Goal: Share content: Share content

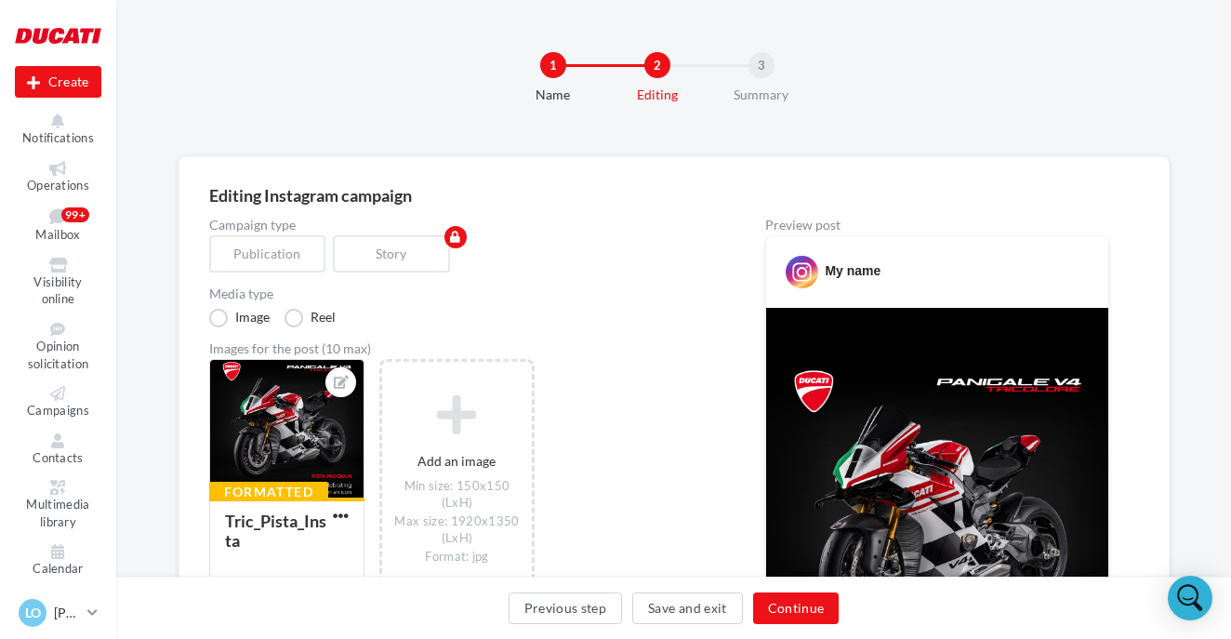
scroll to position [0, 5]
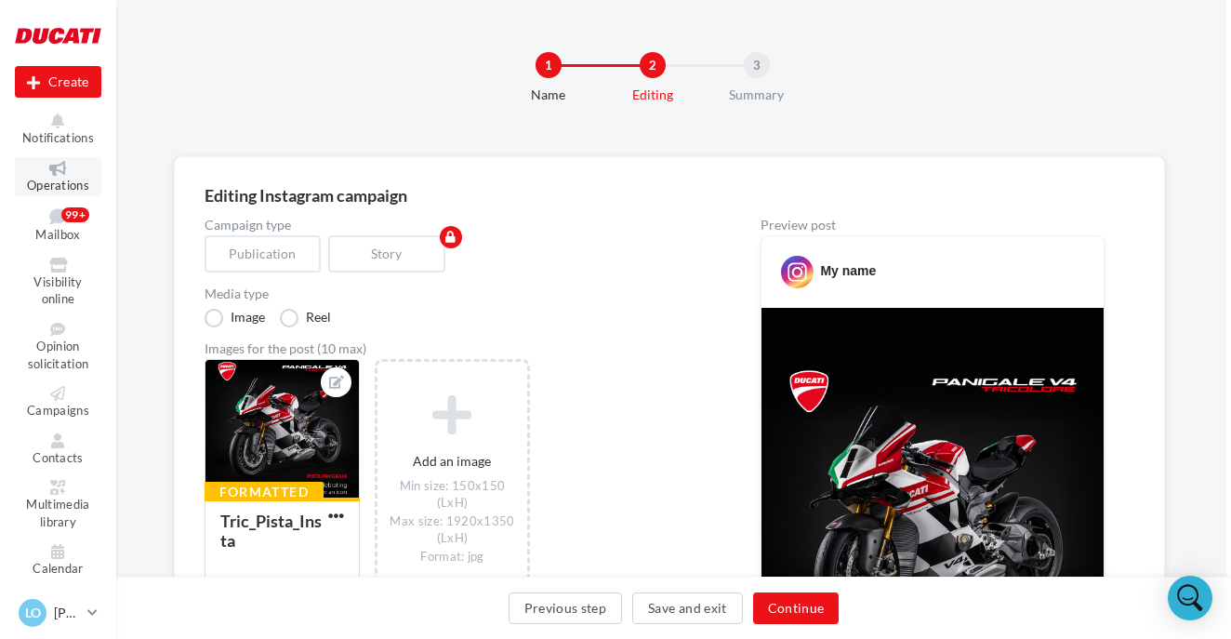
click at [61, 178] on span "Operations" at bounding box center [58, 185] width 62 height 15
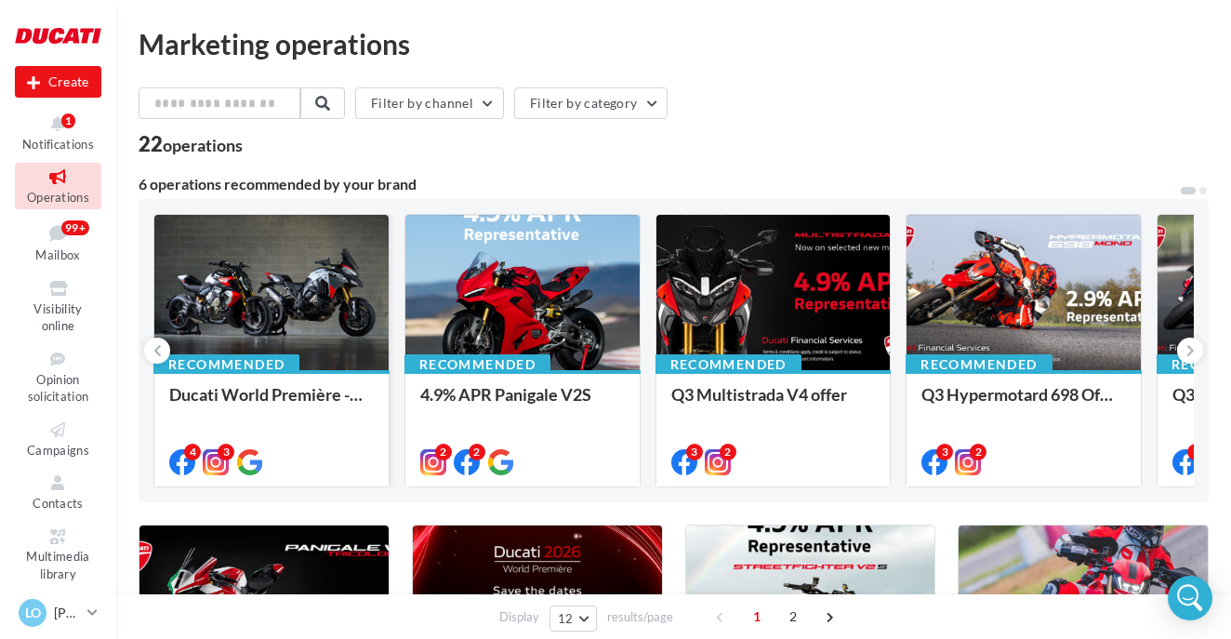
click at [253, 272] on div at bounding box center [271, 293] width 234 height 157
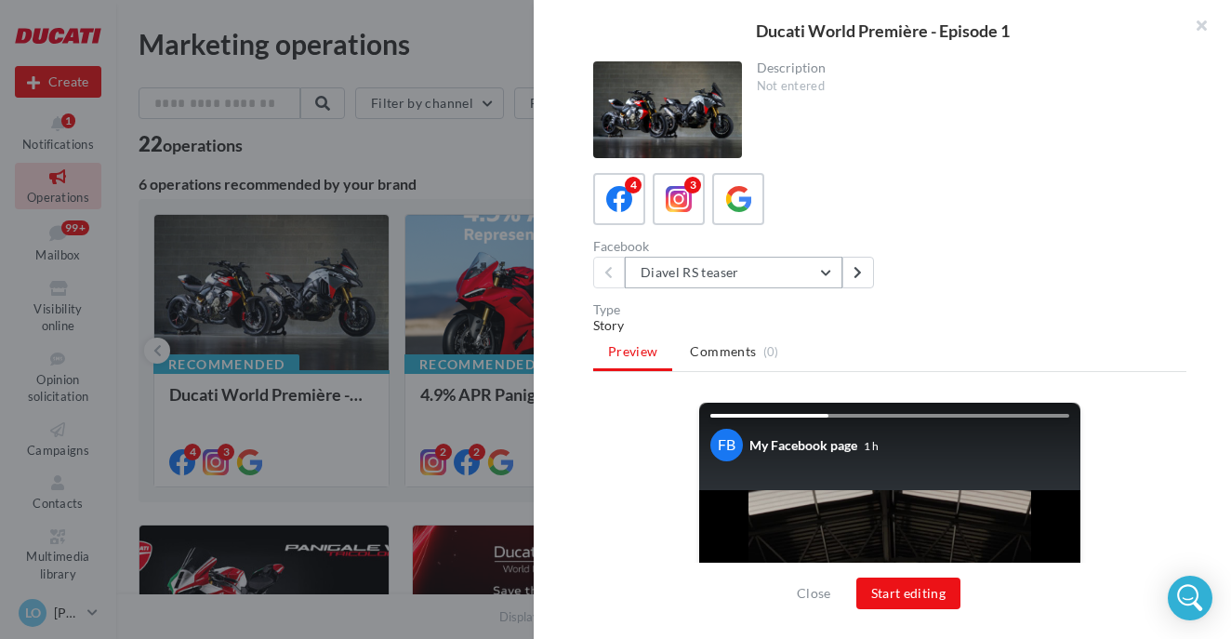
click at [746, 271] on button "Diavel RS teaser" at bounding box center [734, 273] width 218 height 32
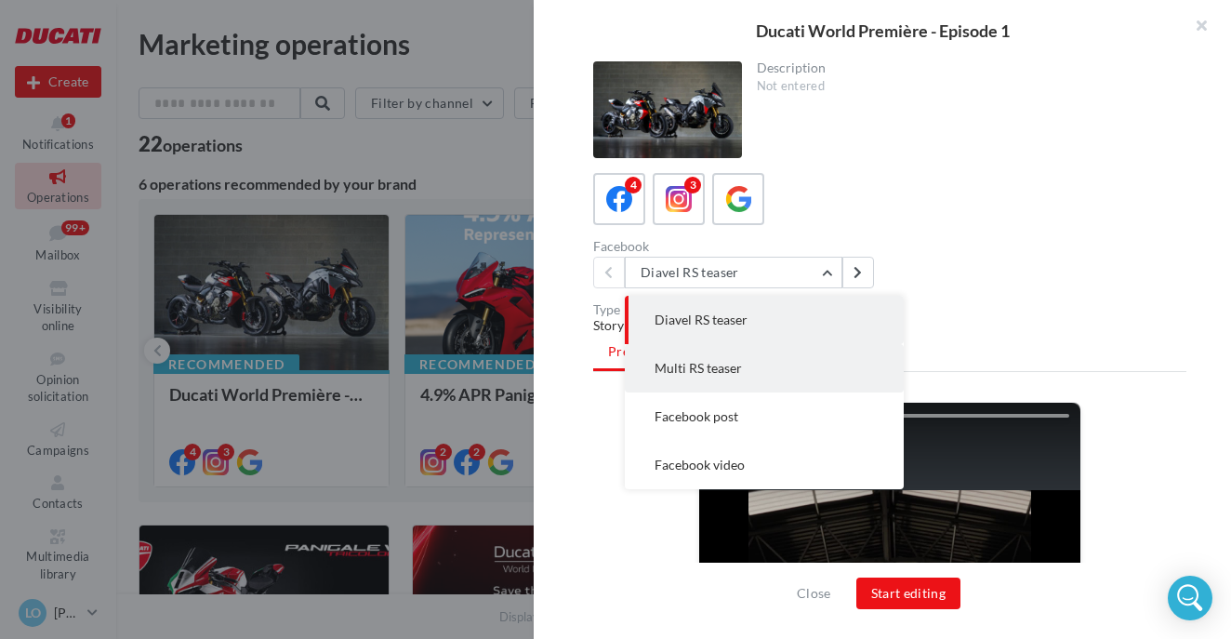
click at [707, 371] on span "Multi RS teaser" at bounding box center [697, 368] width 87 height 16
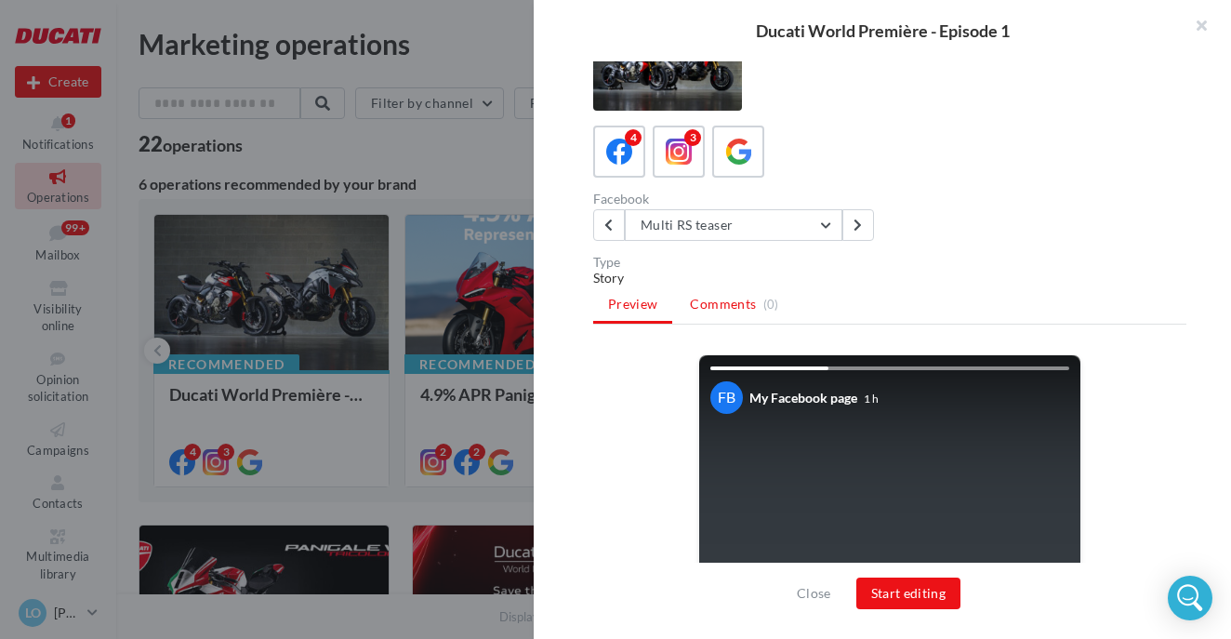
scroll to position [20, 0]
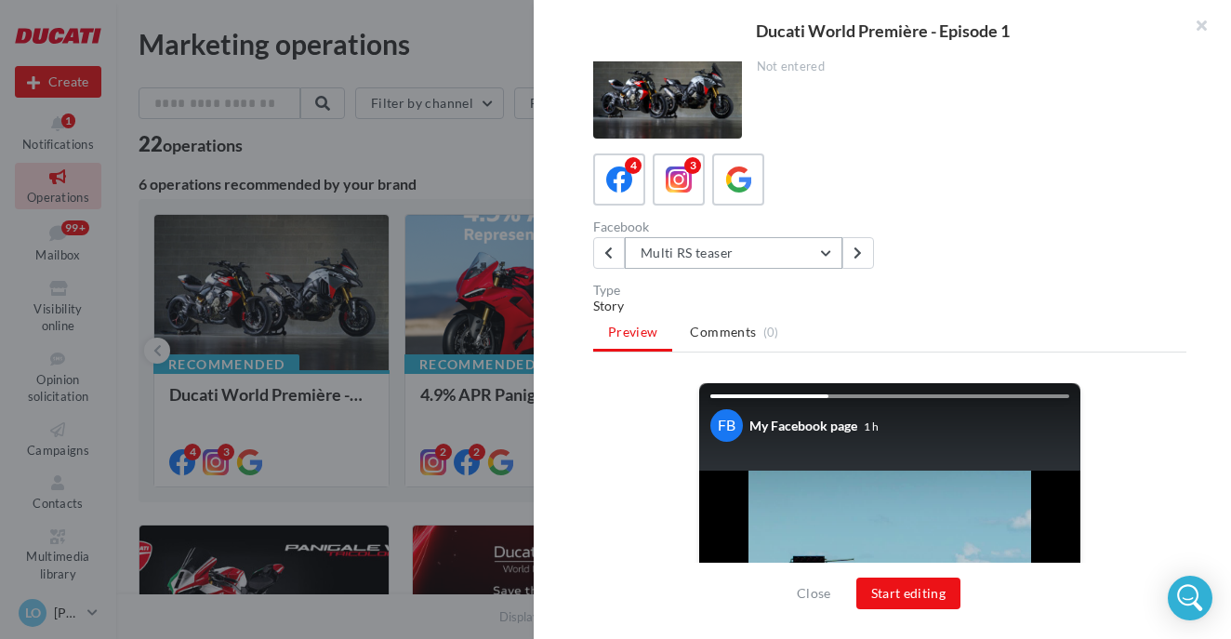
click at [669, 257] on button "Multi RS teaser" at bounding box center [734, 253] width 218 height 32
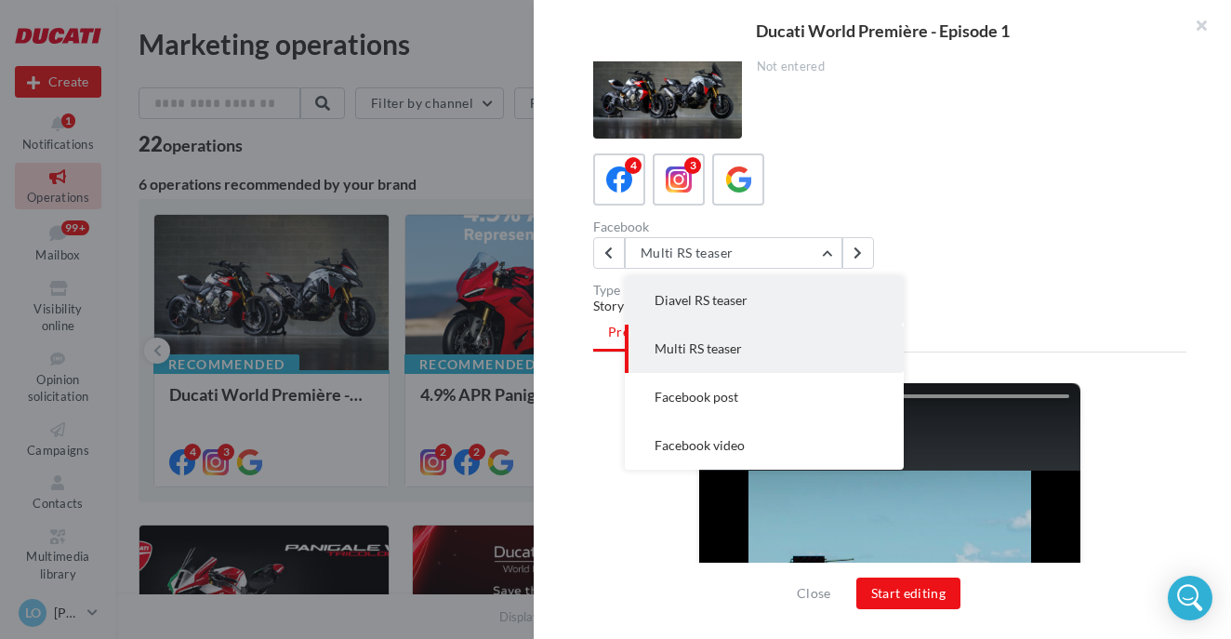
click at [708, 309] on button "Diavel RS teaser" at bounding box center [764, 300] width 279 height 48
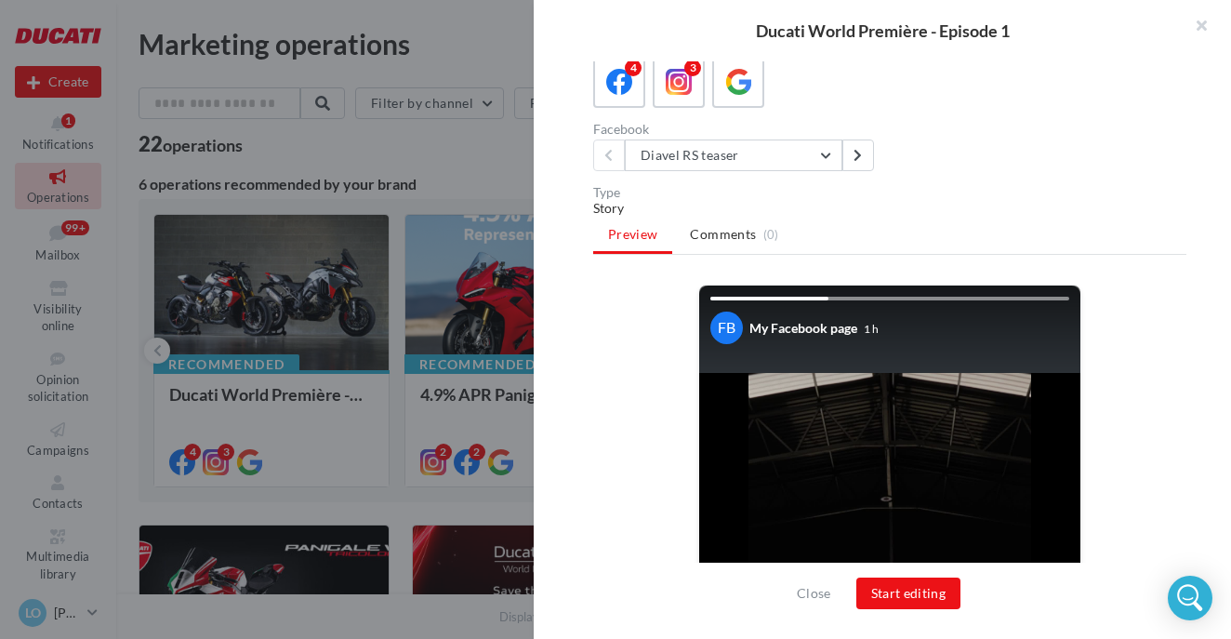
scroll to position [113, 0]
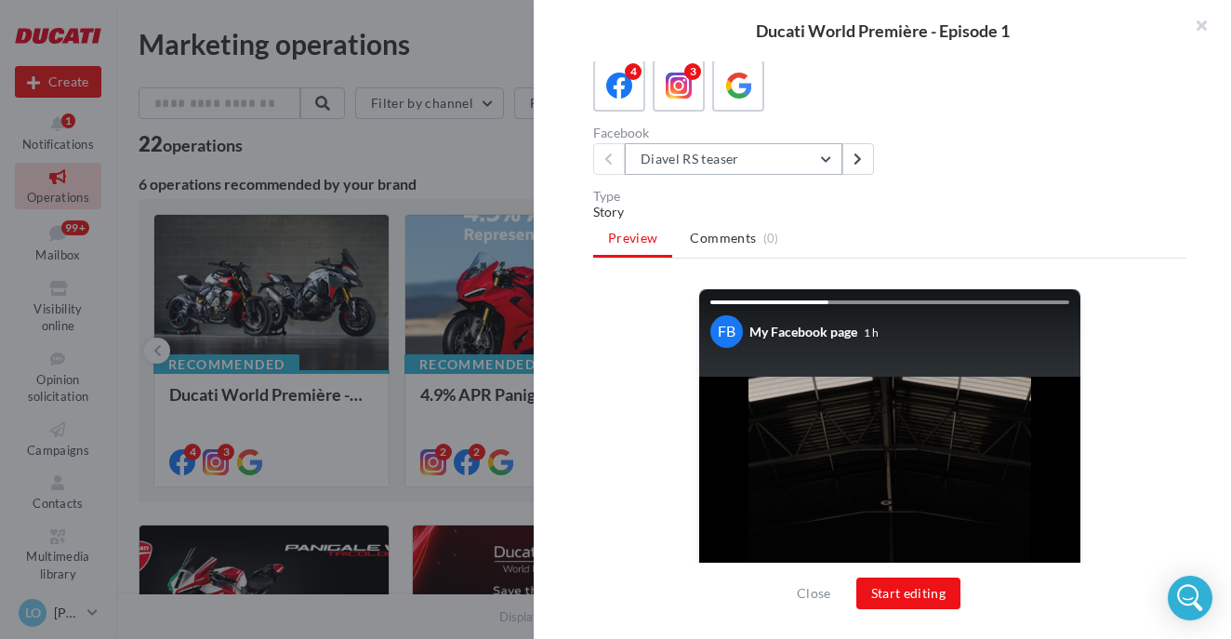
click at [668, 160] on button "Diavel RS teaser" at bounding box center [734, 159] width 218 height 32
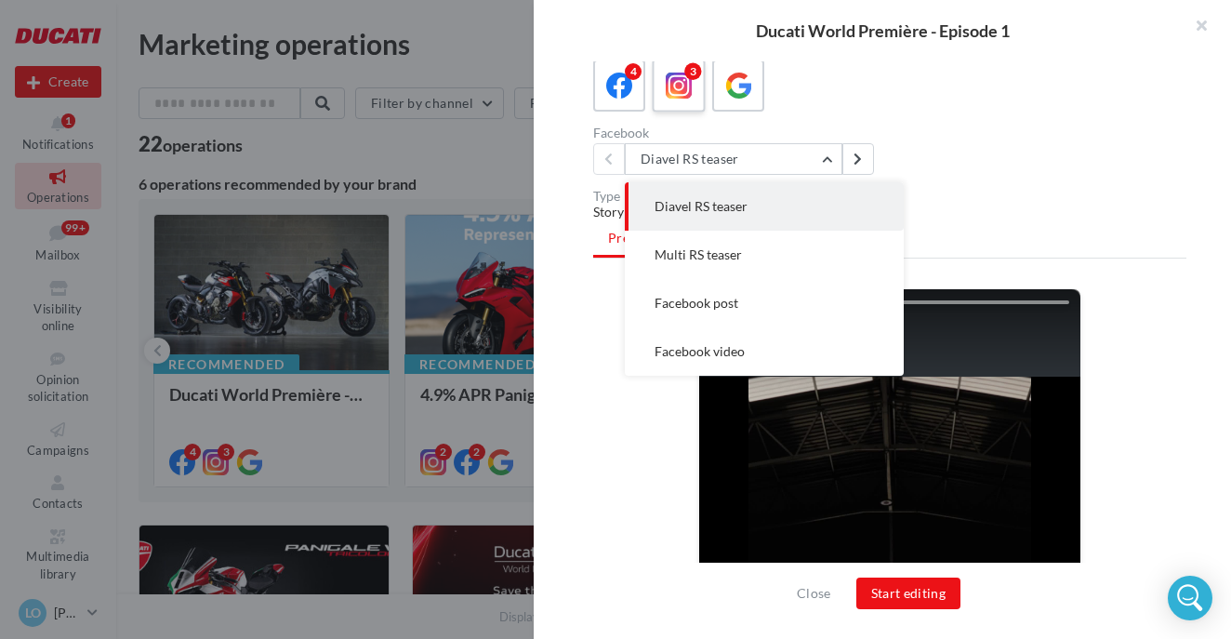
click at [663, 91] on div "3" at bounding box center [679, 86] width 34 height 34
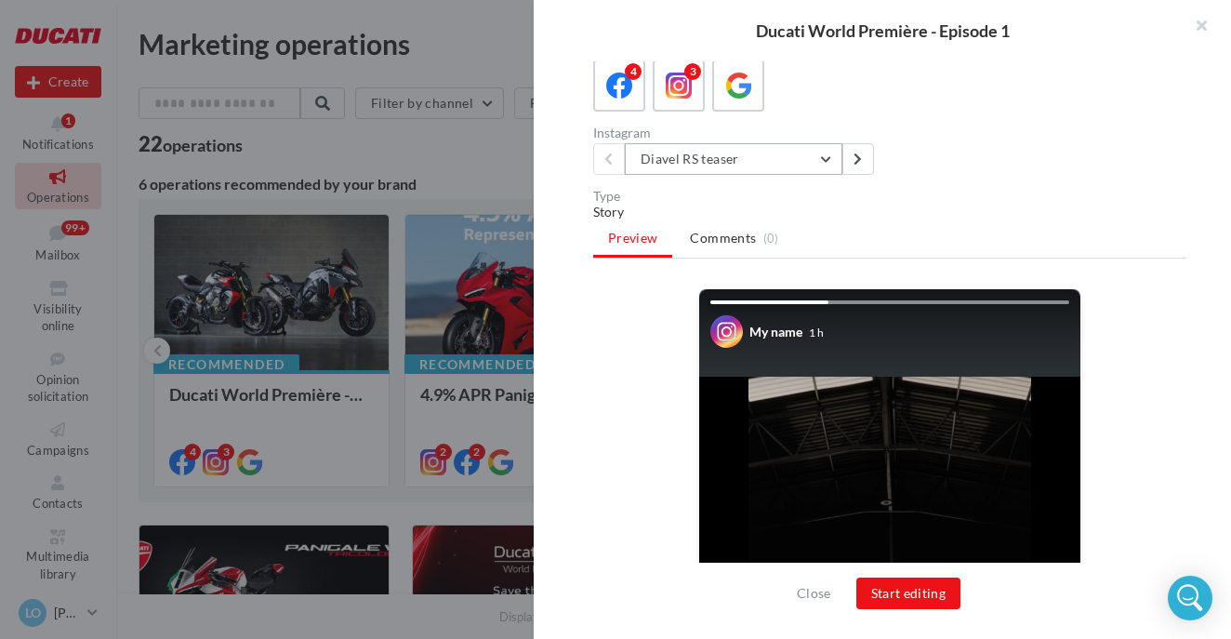
click at [668, 157] on button "Diavel RS teaser" at bounding box center [734, 159] width 218 height 32
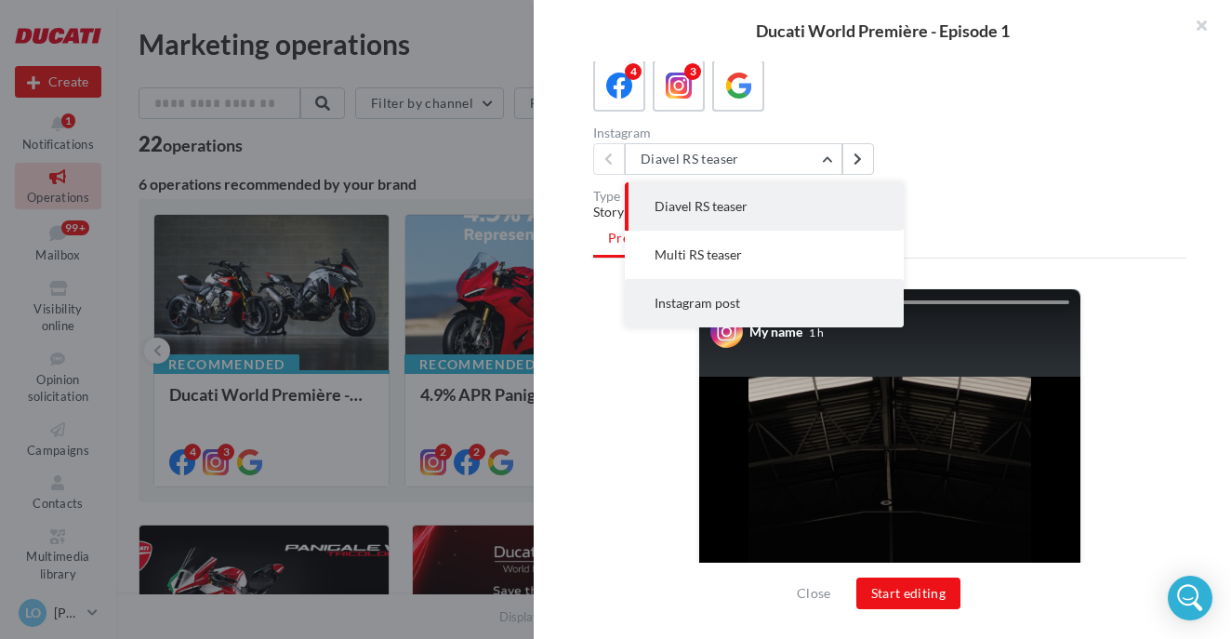
click at [681, 303] on span "Instagram post" at bounding box center [697, 303] width 86 height 16
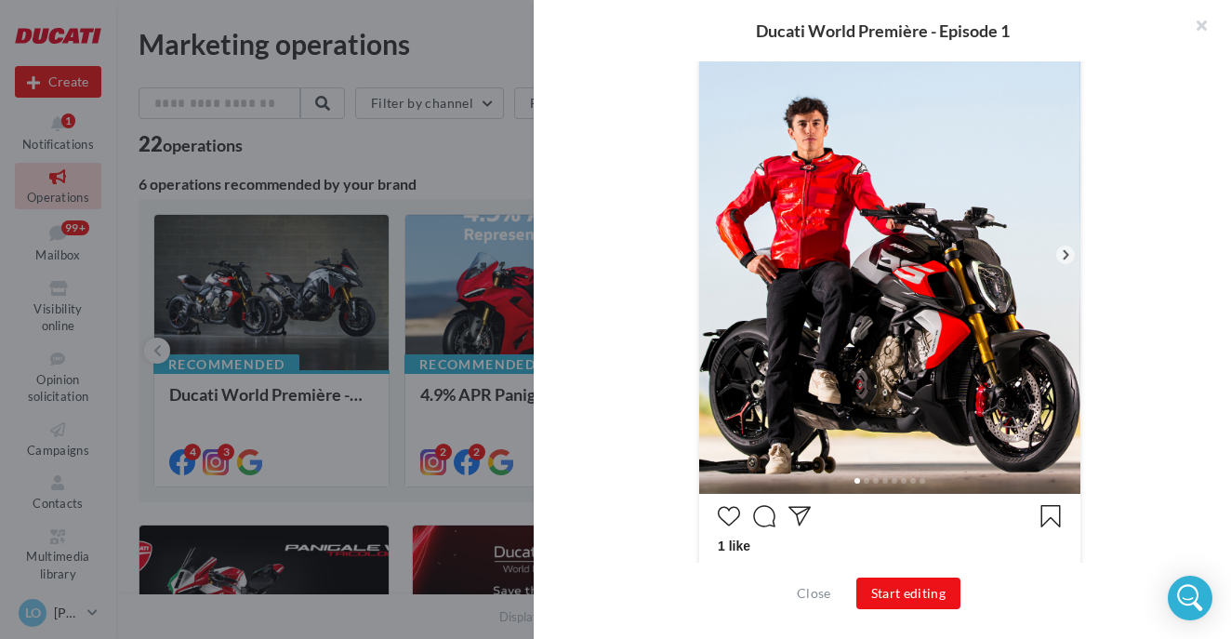
scroll to position [461, 0]
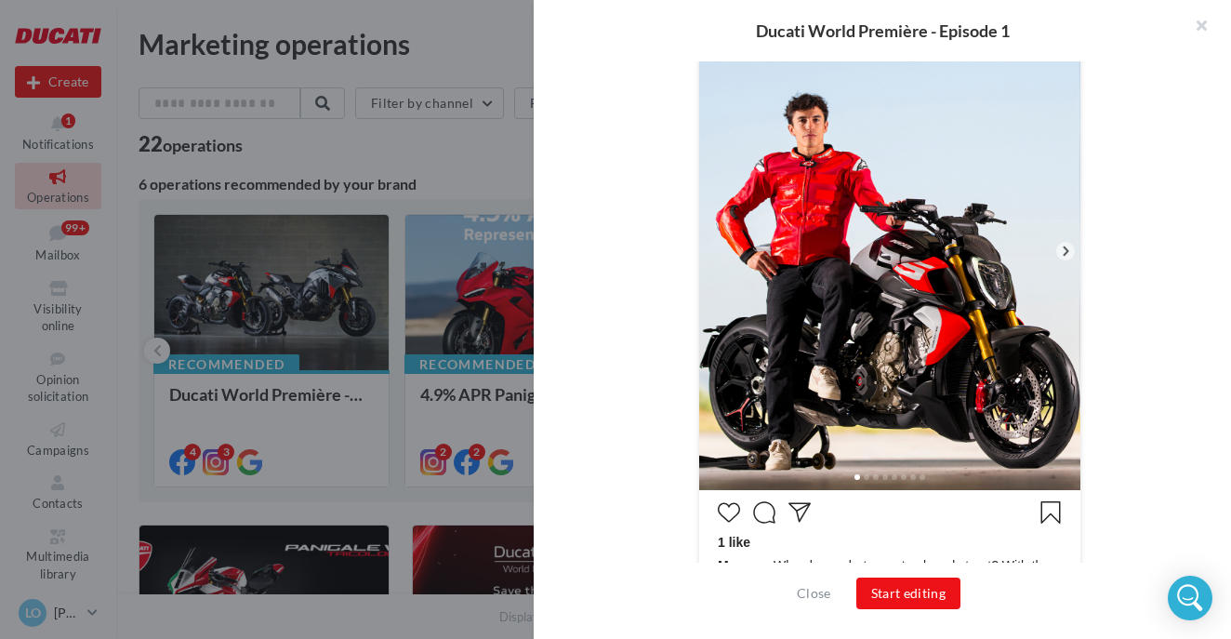
click at [1063, 250] on icon at bounding box center [1065, 251] width 17 height 17
click at [1065, 251] on icon at bounding box center [1065, 251] width 17 height 17
click at [1066, 252] on icon at bounding box center [1066, 250] width 6 height 9
click at [1064, 251] on icon at bounding box center [1065, 251] width 17 height 17
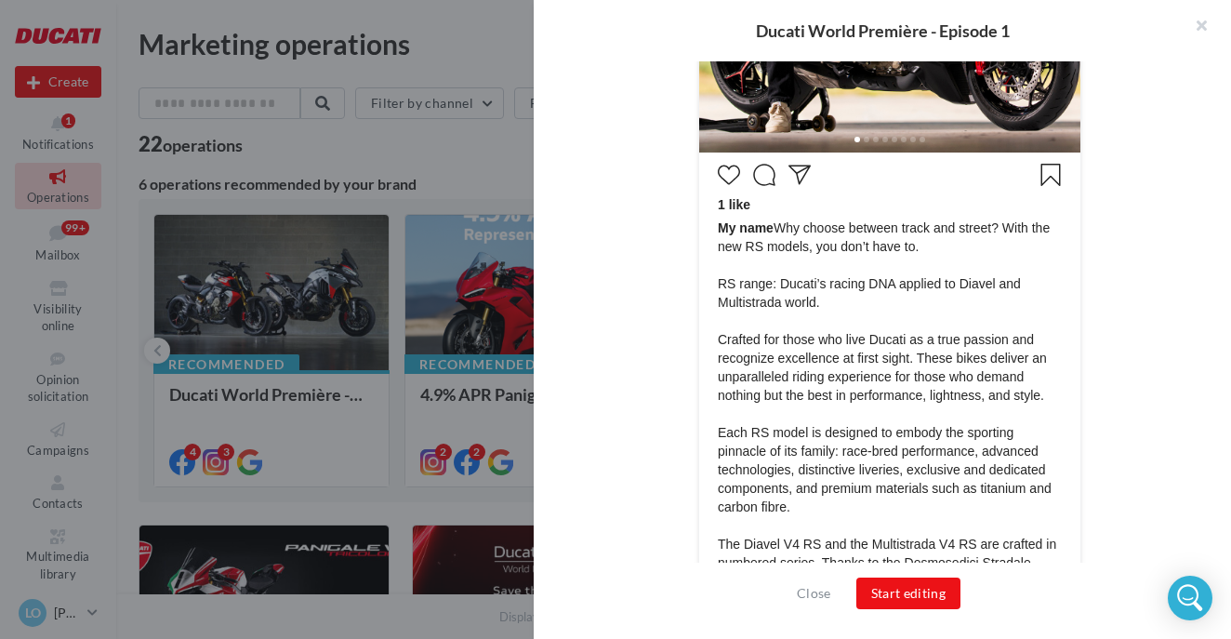
scroll to position [829, 0]
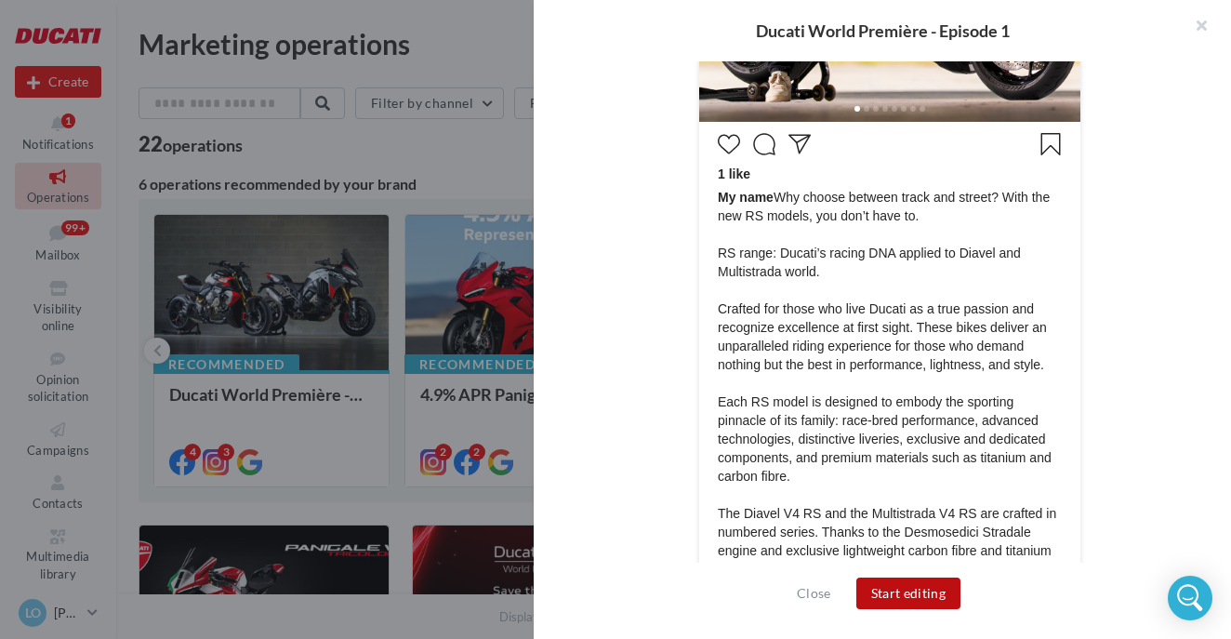
click at [911, 590] on button "Start editing" at bounding box center [908, 593] width 105 height 32
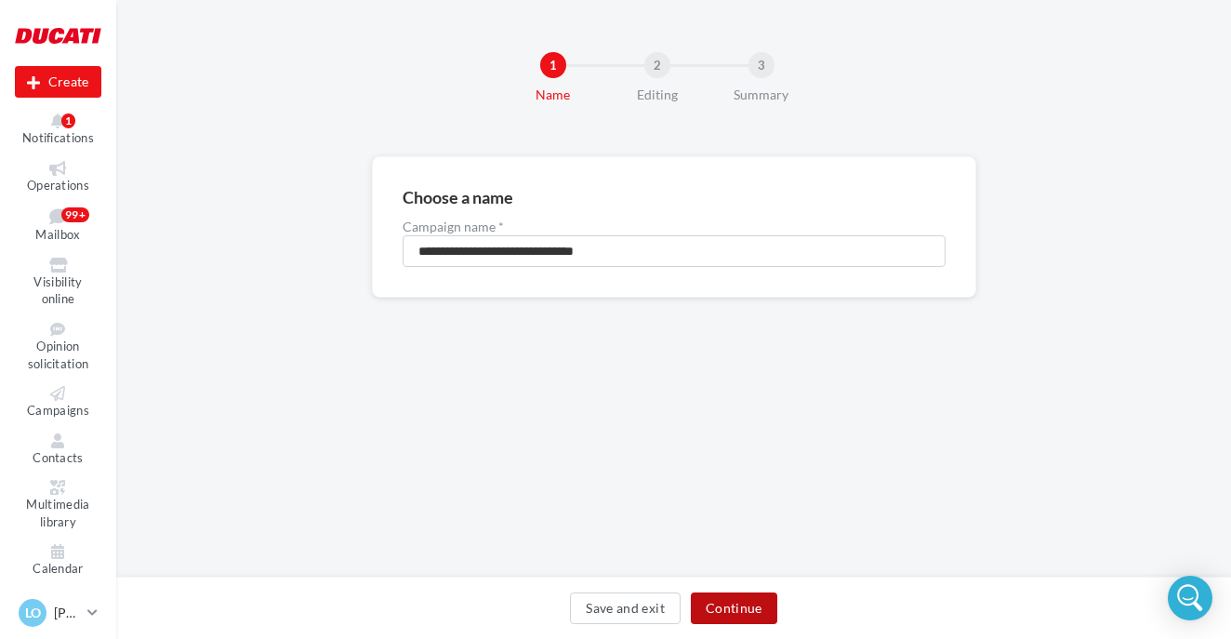
click at [732, 614] on button "Continue" at bounding box center [734, 608] width 86 height 32
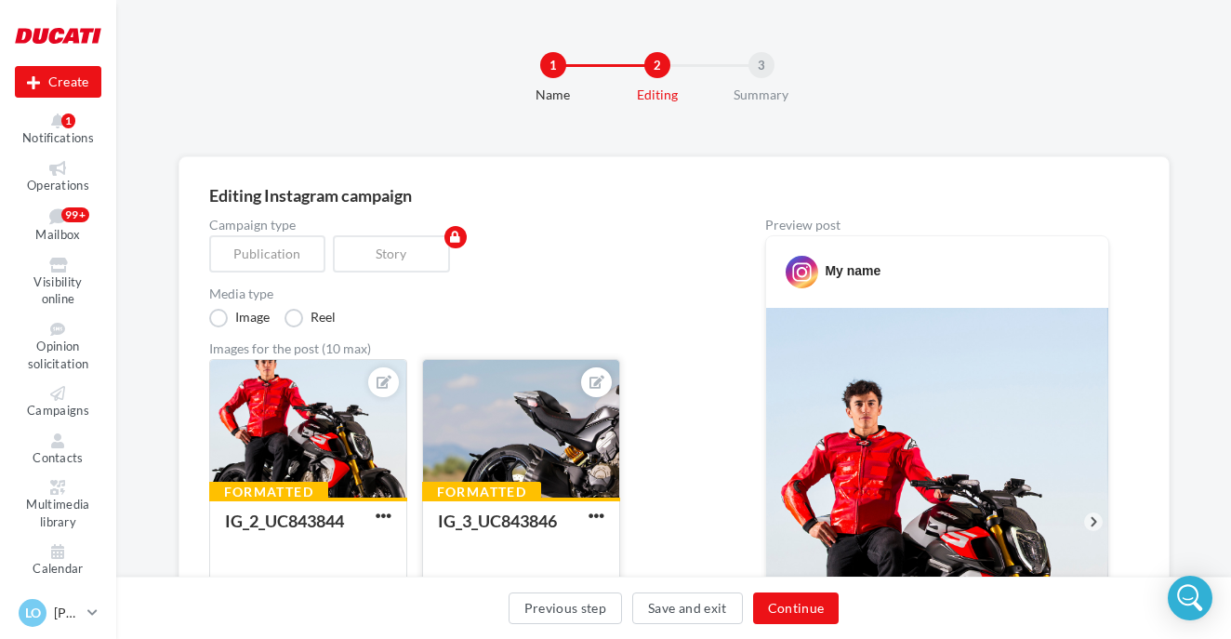
click at [559, 416] on div at bounding box center [521, 429] width 196 height 139
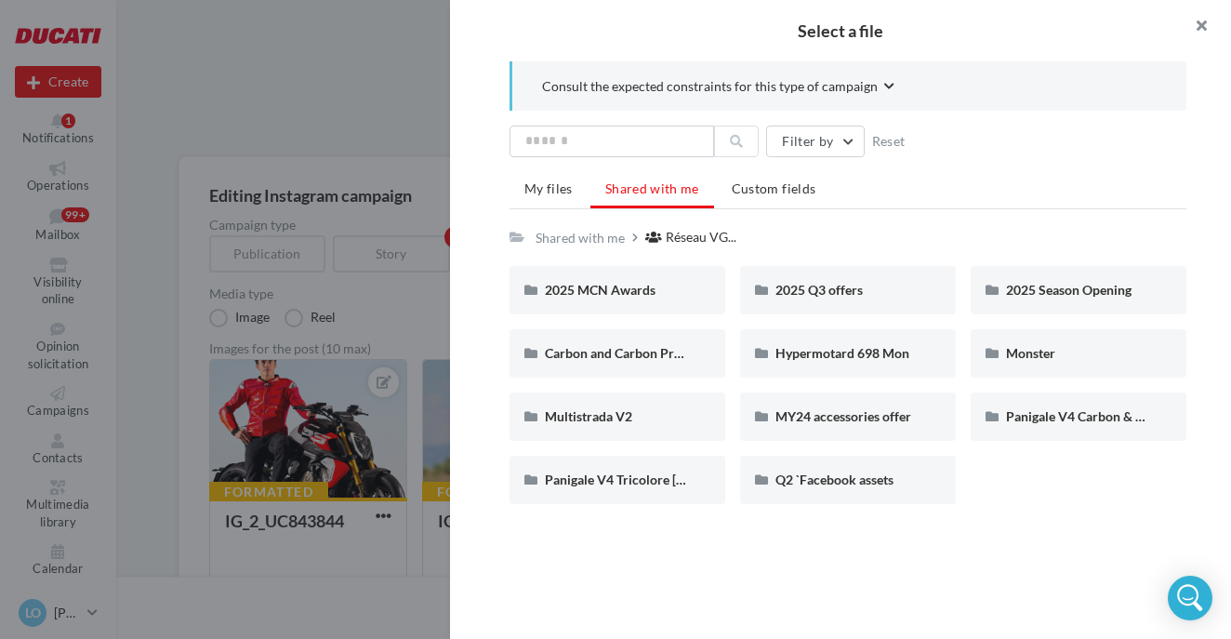
click at [1193, 31] on button "button" at bounding box center [1193, 28] width 74 height 56
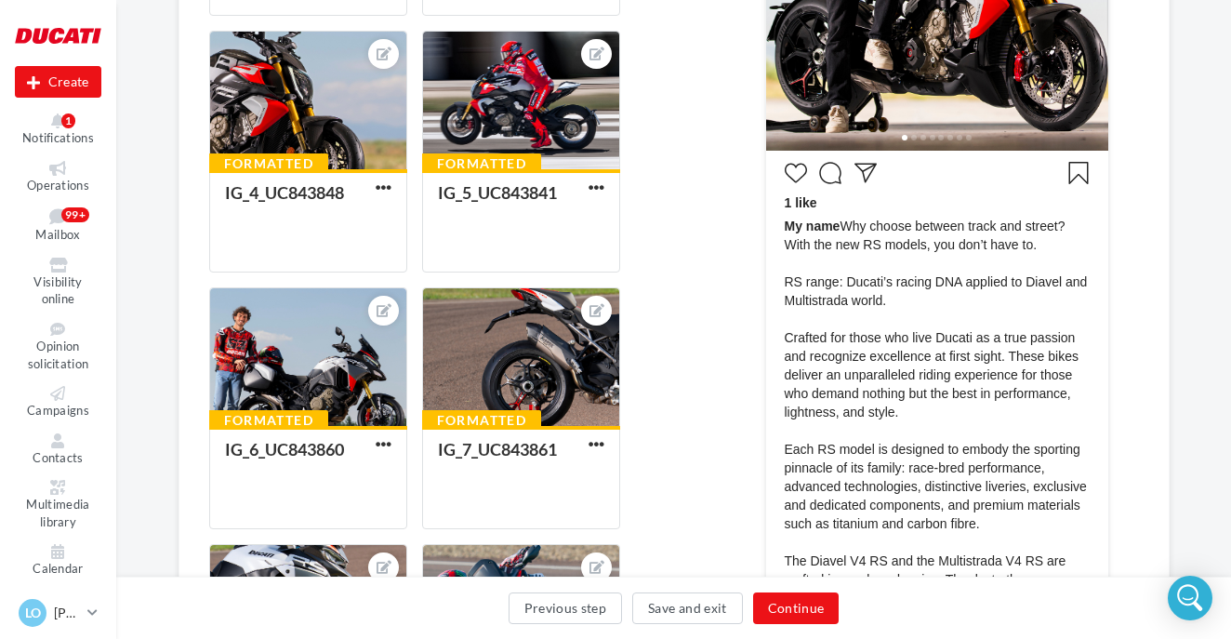
scroll to position [641, 0]
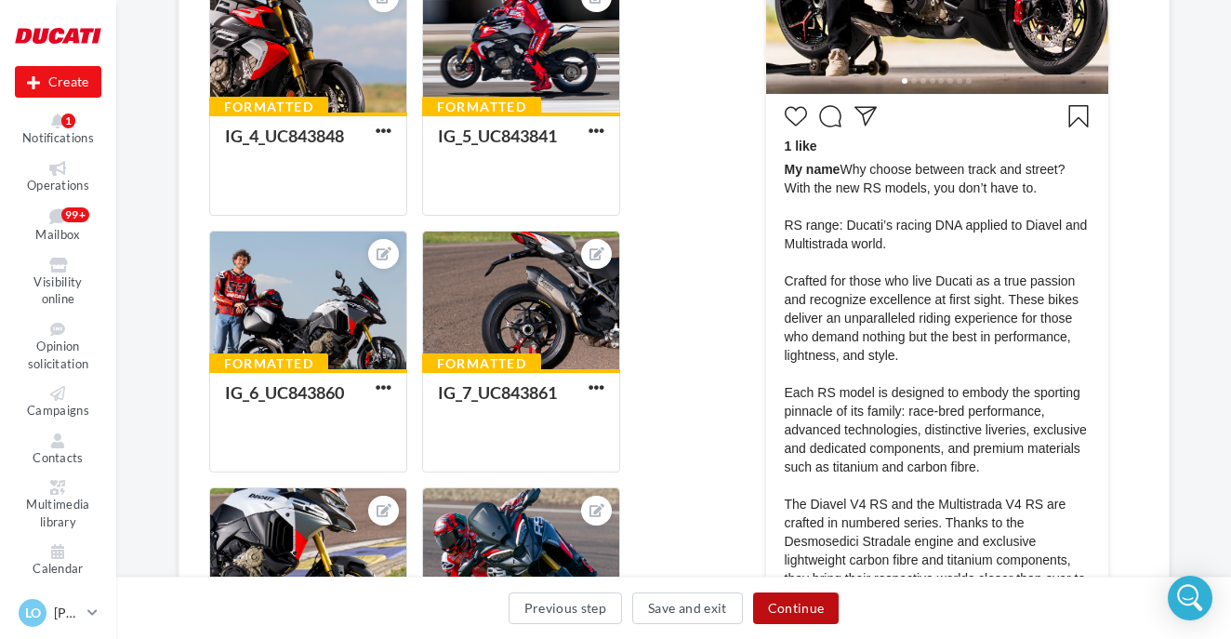
click at [804, 614] on button "Continue" at bounding box center [796, 608] width 86 height 32
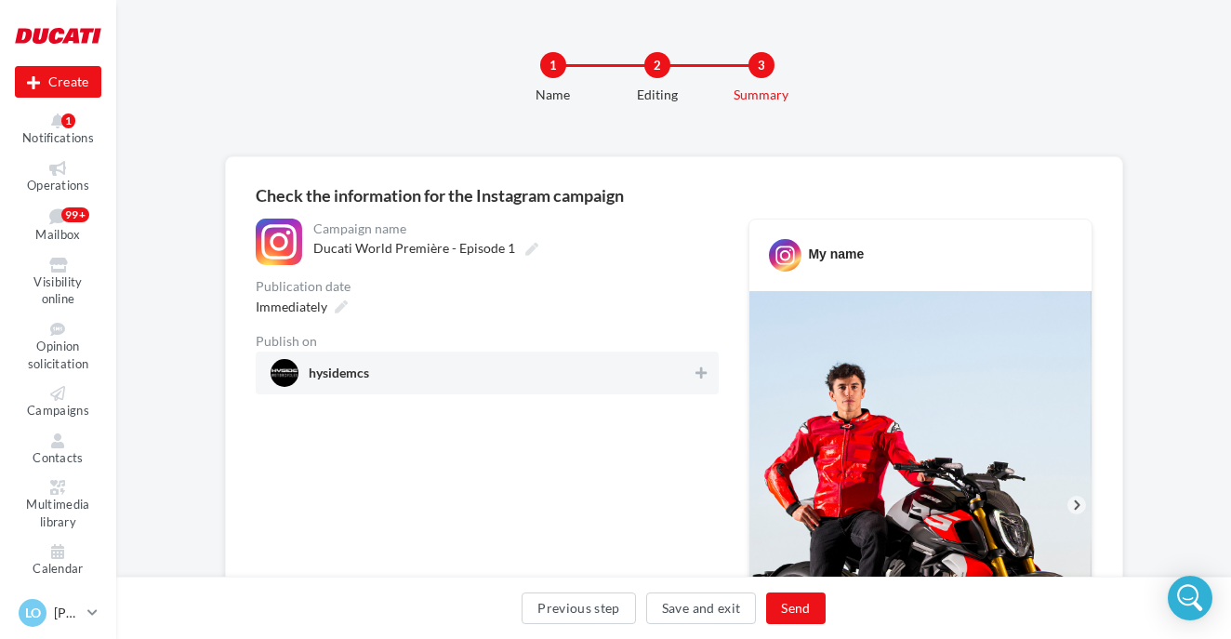
click at [662, 88] on div "Editing" at bounding box center [657, 95] width 119 height 19
click at [593, 381] on span "hysidemcs" at bounding box center [482, 373] width 422 height 28
click at [799, 613] on button "Send" at bounding box center [795, 608] width 59 height 32
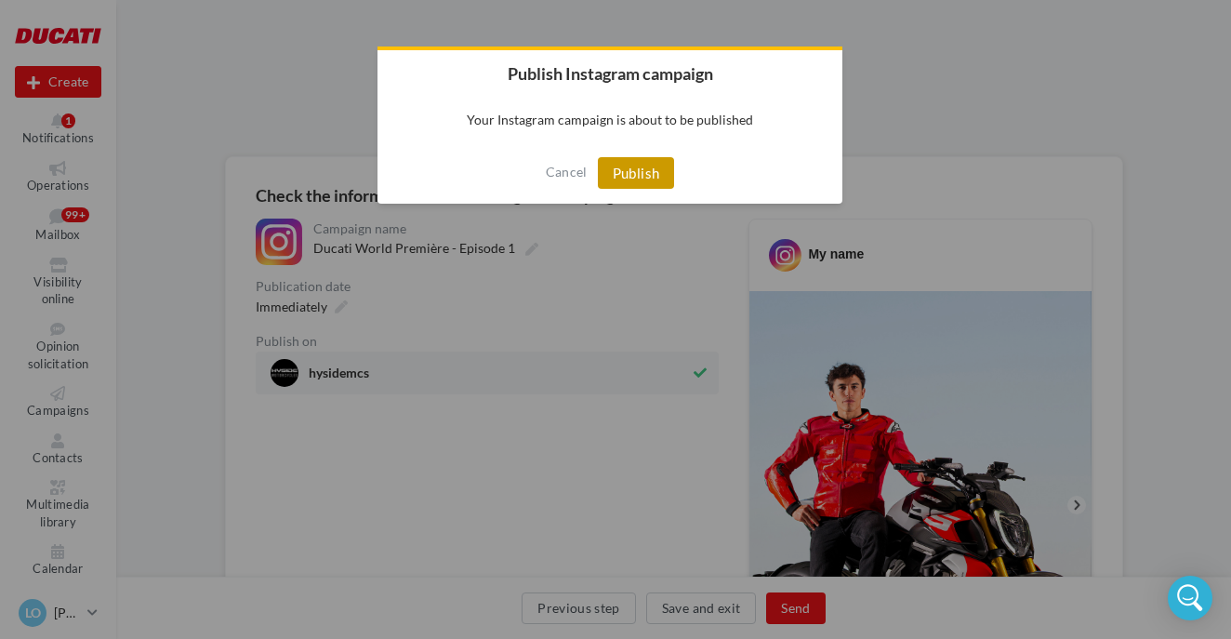
click at [633, 170] on button "Publish" at bounding box center [636, 173] width 77 height 32
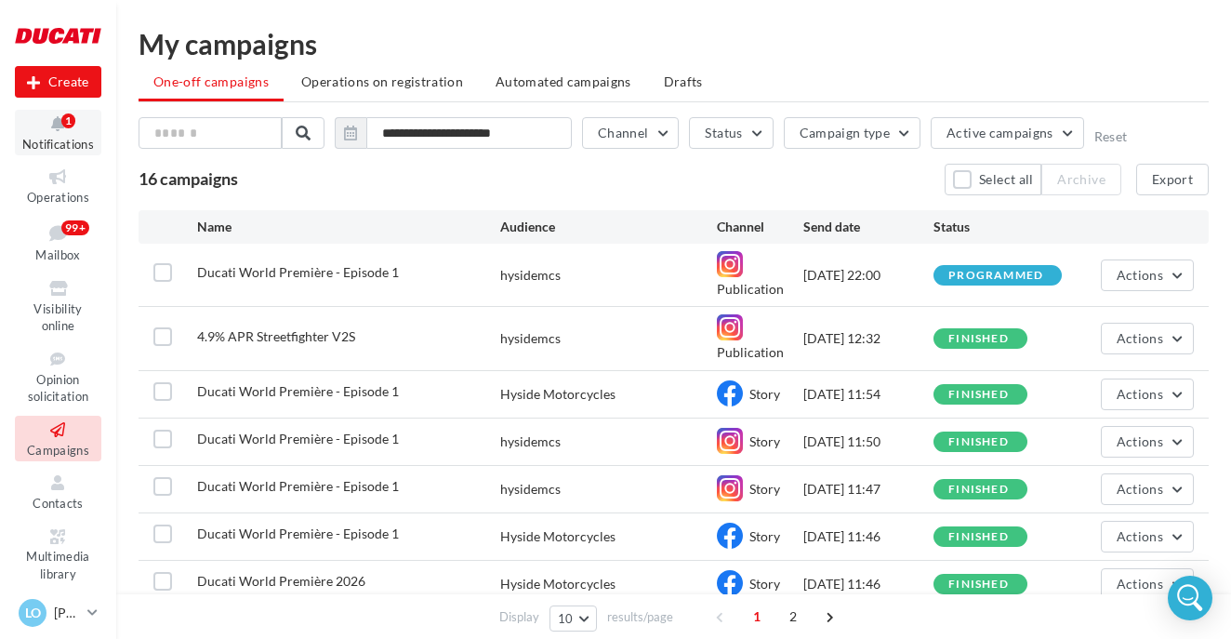
click at [73, 117] on div "1" at bounding box center [68, 120] width 14 height 15
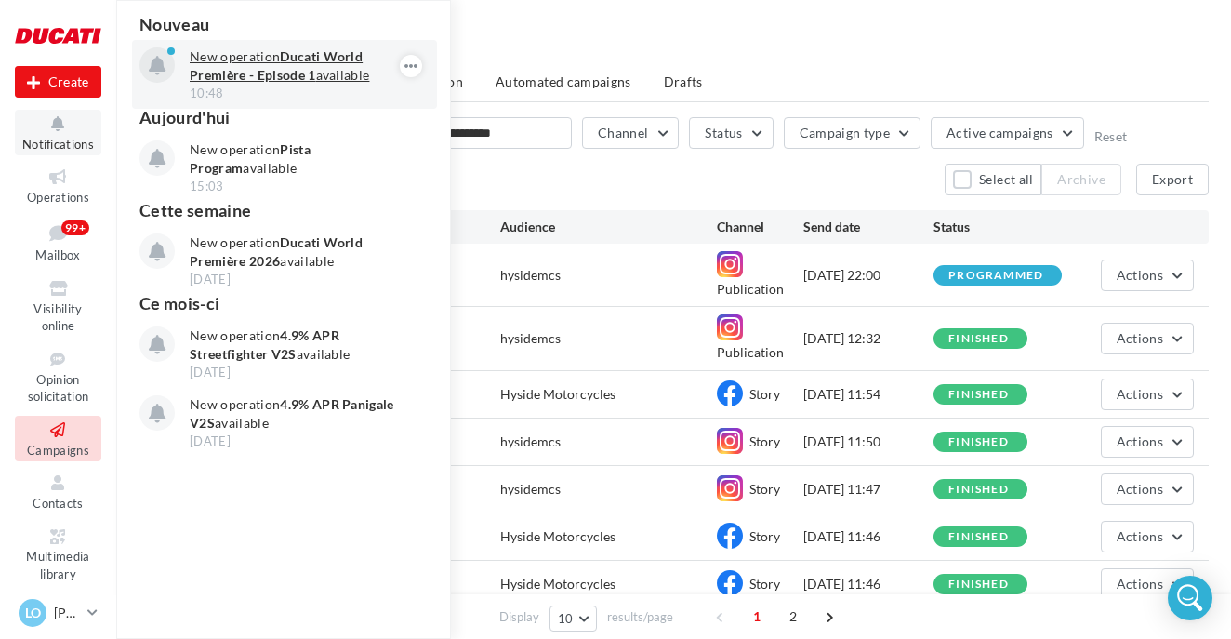
click at [241, 68] on strong "Ducati World Première - Episode 1" at bounding box center [276, 65] width 173 height 34
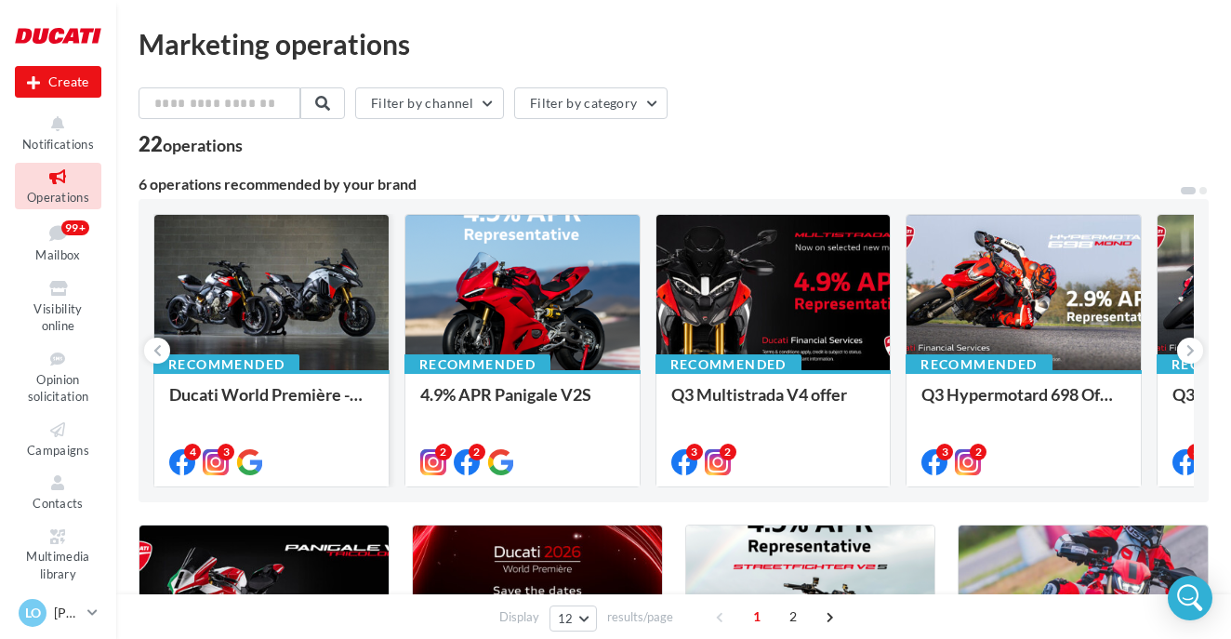
click at [307, 304] on div at bounding box center [271, 293] width 234 height 157
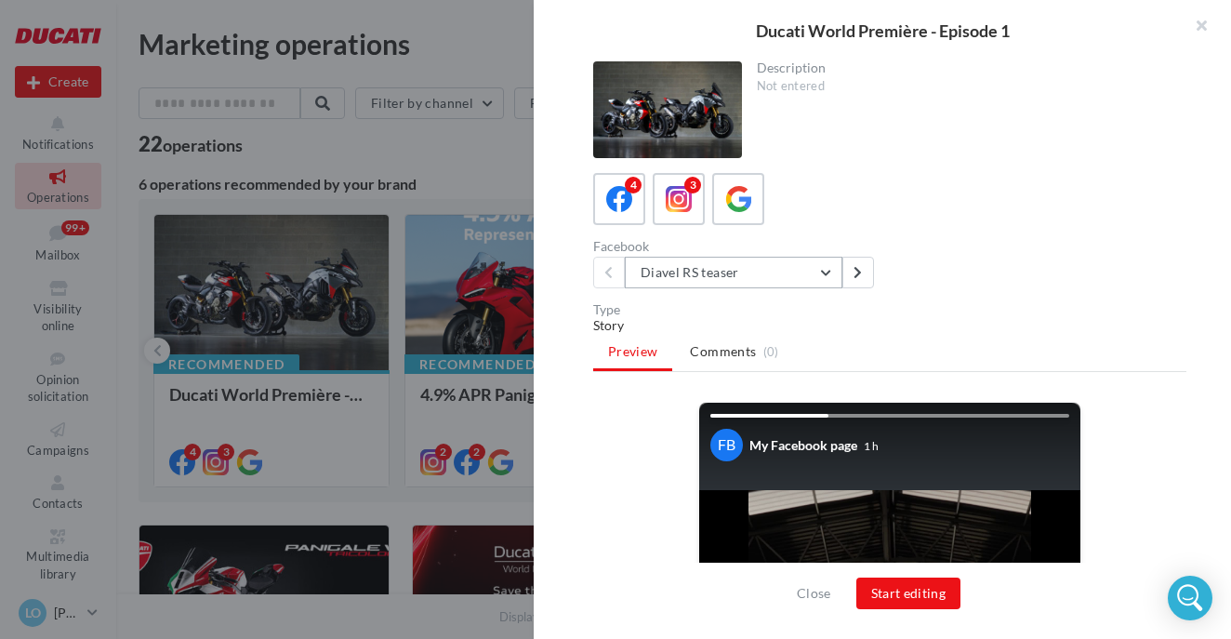
click at [753, 281] on button "Diavel RS teaser" at bounding box center [734, 273] width 218 height 32
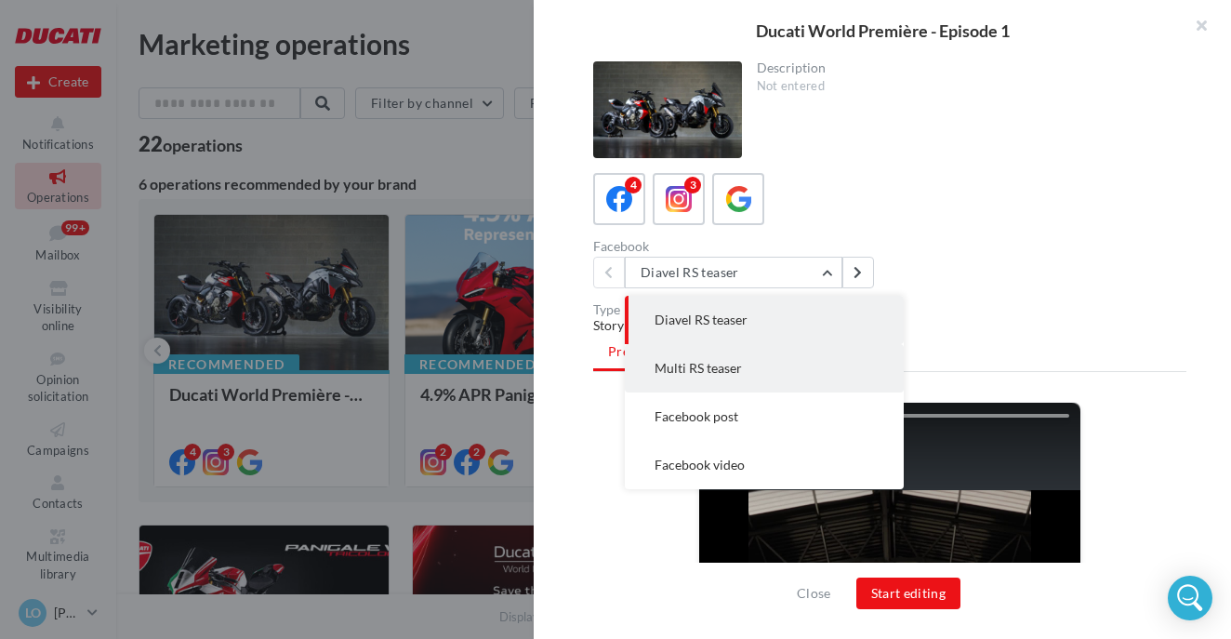
click at [693, 372] on span "Multi RS teaser" at bounding box center [697, 368] width 87 height 16
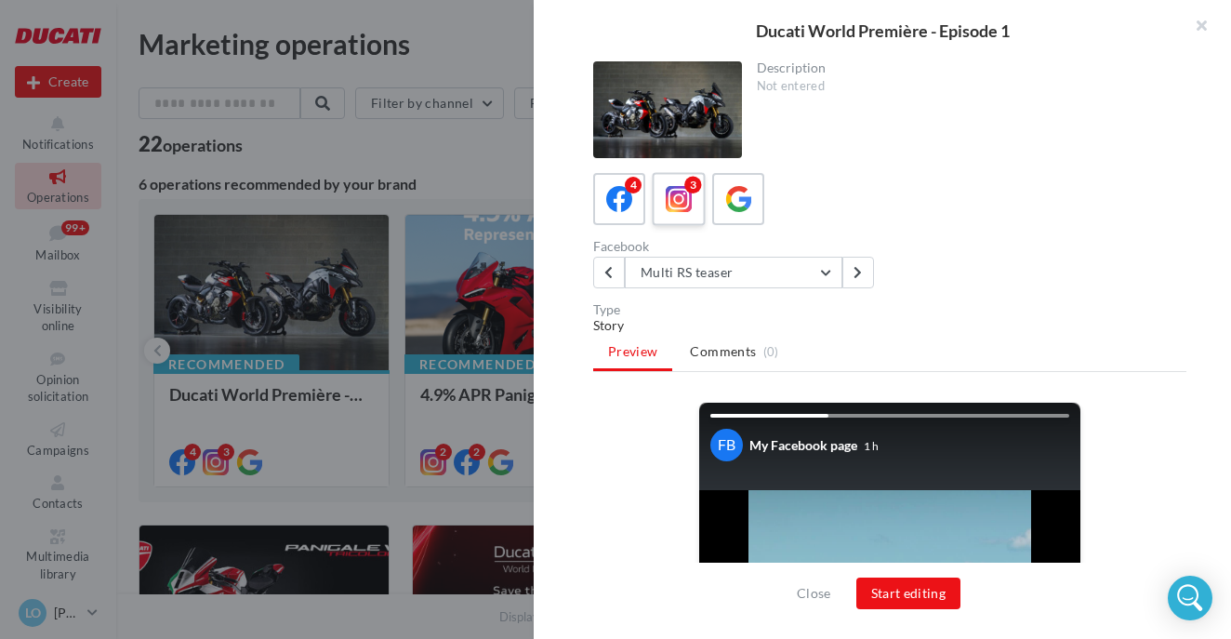
click at [679, 202] on icon at bounding box center [679, 199] width 27 height 27
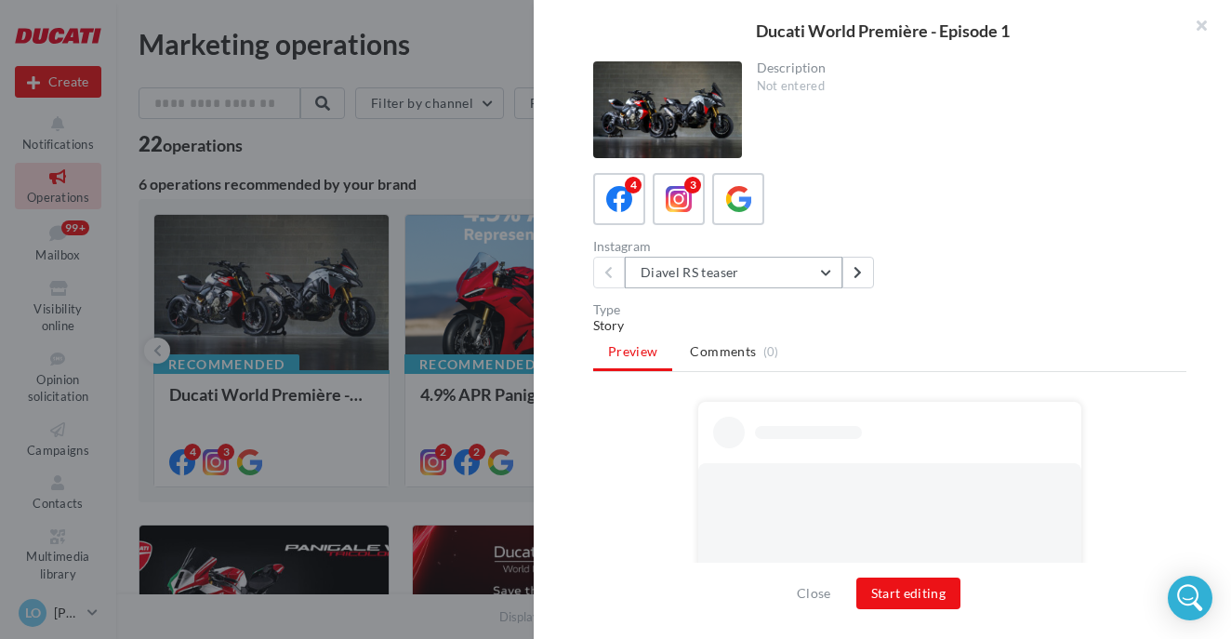
click at [709, 278] on button "Diavel RS teaser" at bounding box center [734, 273] width 218 height 32
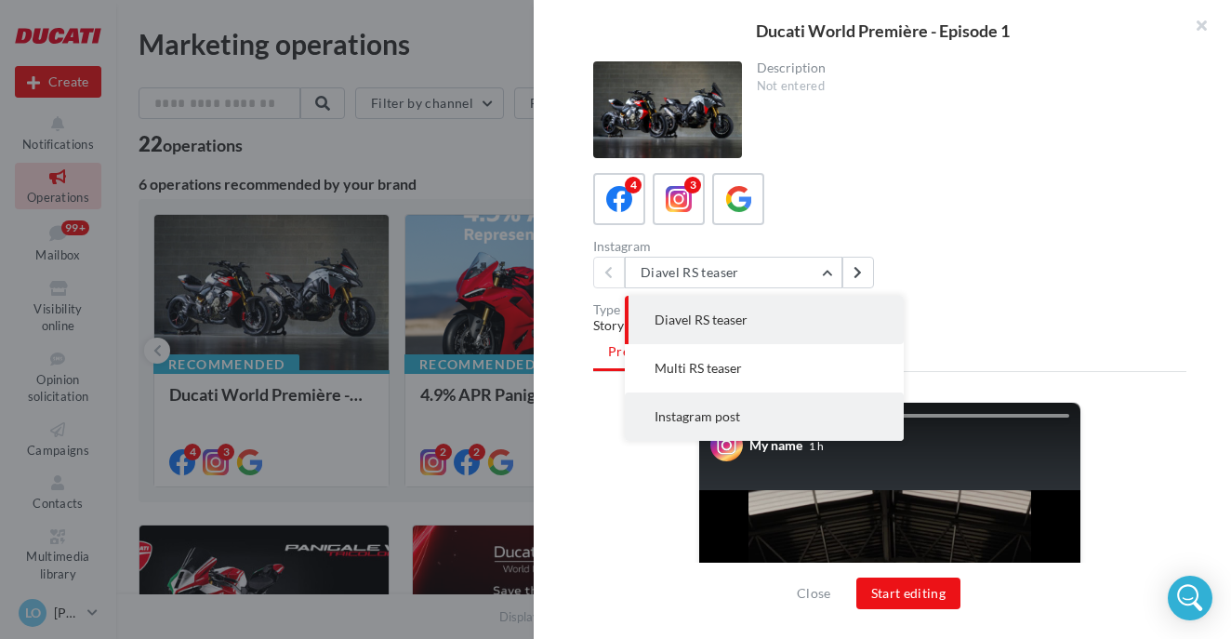
click at [689, 418] on span "Instagram post" at bounding box center [697, 416] width 86 height 16
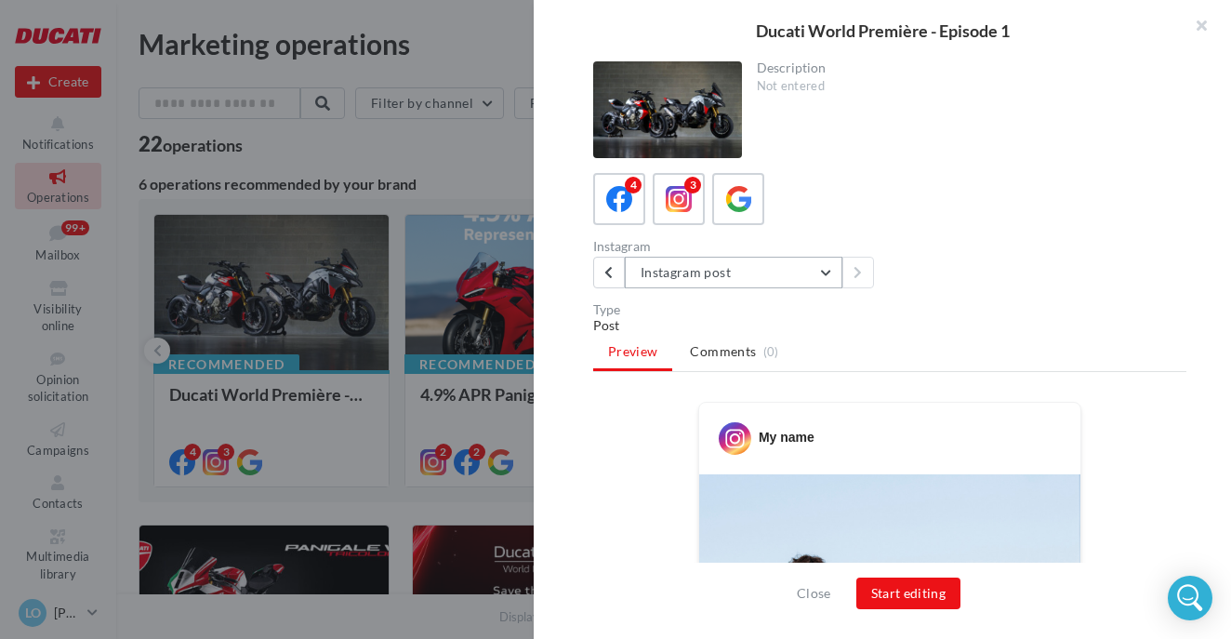
click at [665, 280] on button "Instagram post" at bounding box center [734, 273] width 218 height 32
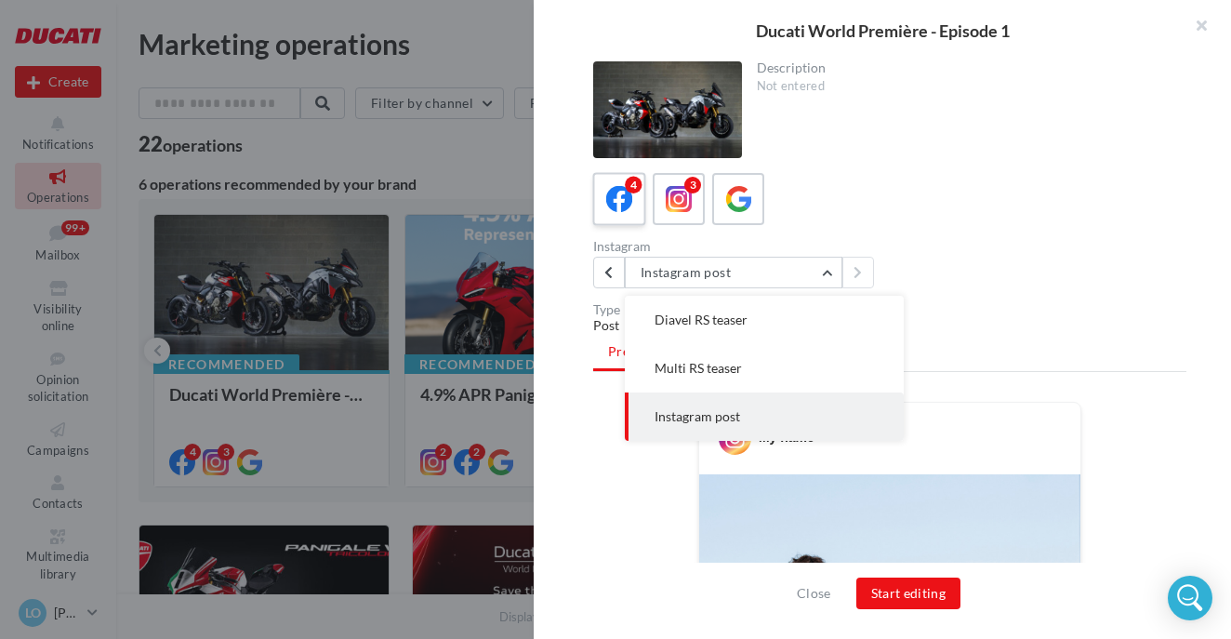
click at [619, 200] on icon at bounding box center [619, 199] width 27 height 27
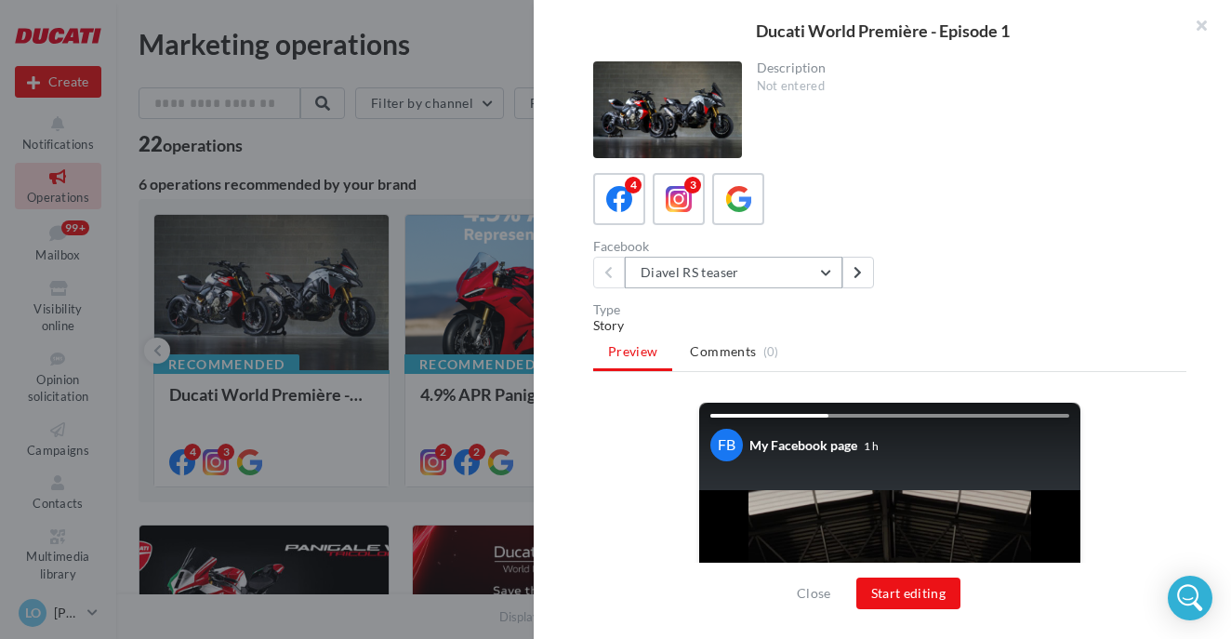
click at [695, 272] on button "Diavel RS teaser" at bounding box center [734, 273] width 218 height 32
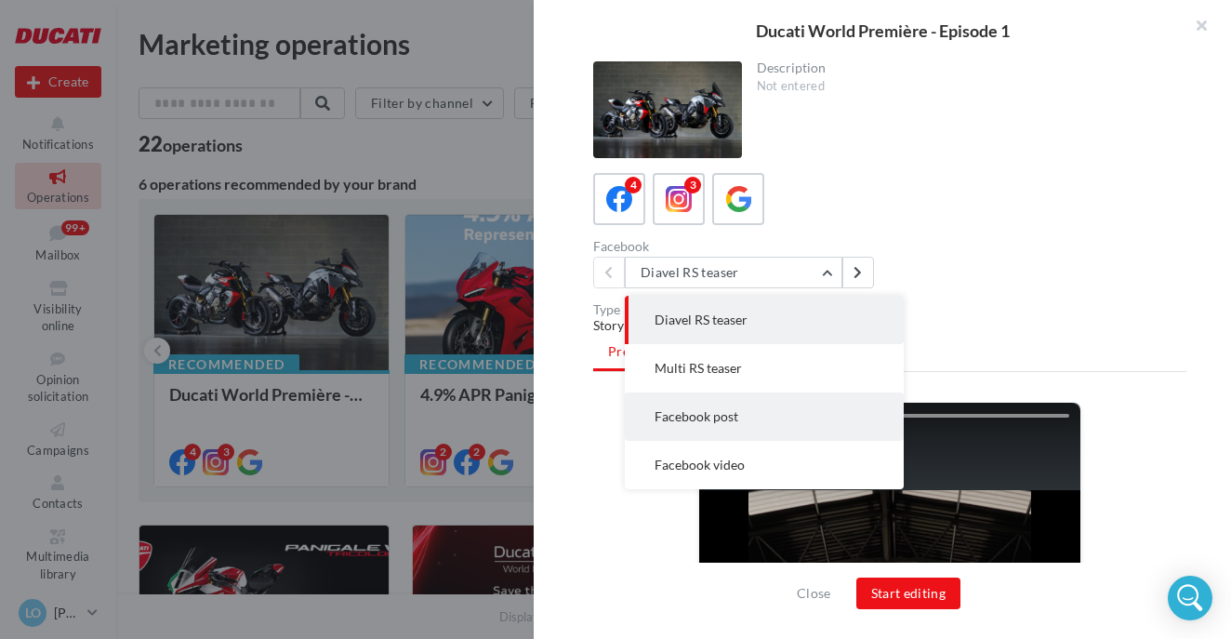
click at [676, 418] on span "Facebook post" at bounding box center [696, 416] width 84 height 16
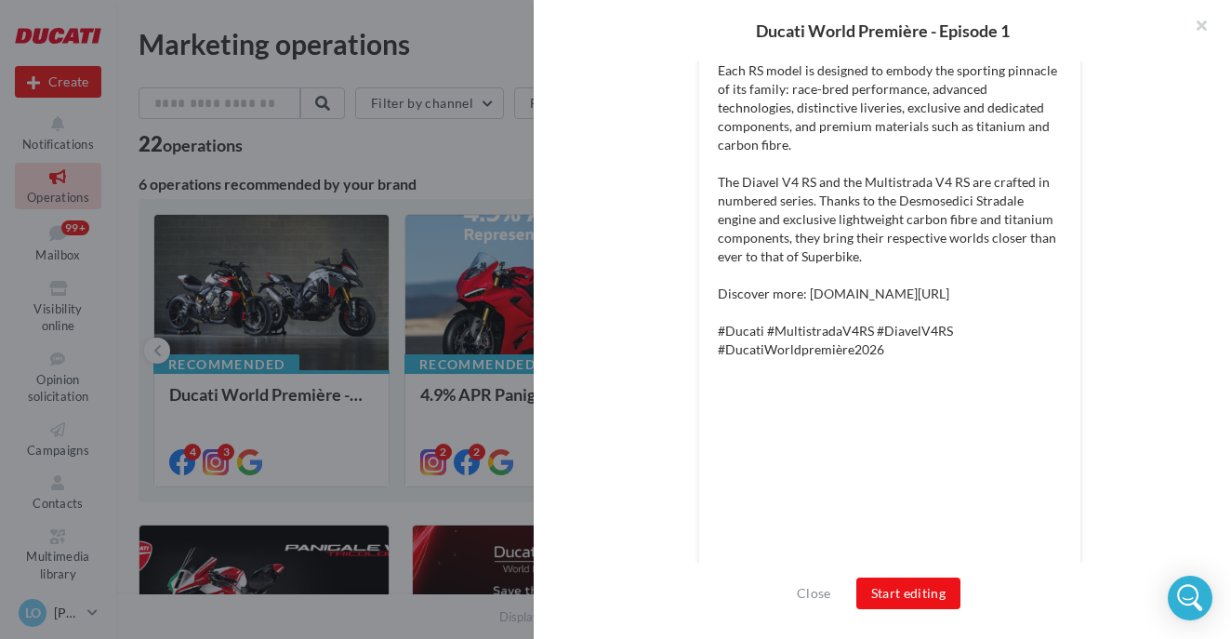
scroll to position [809, 0]
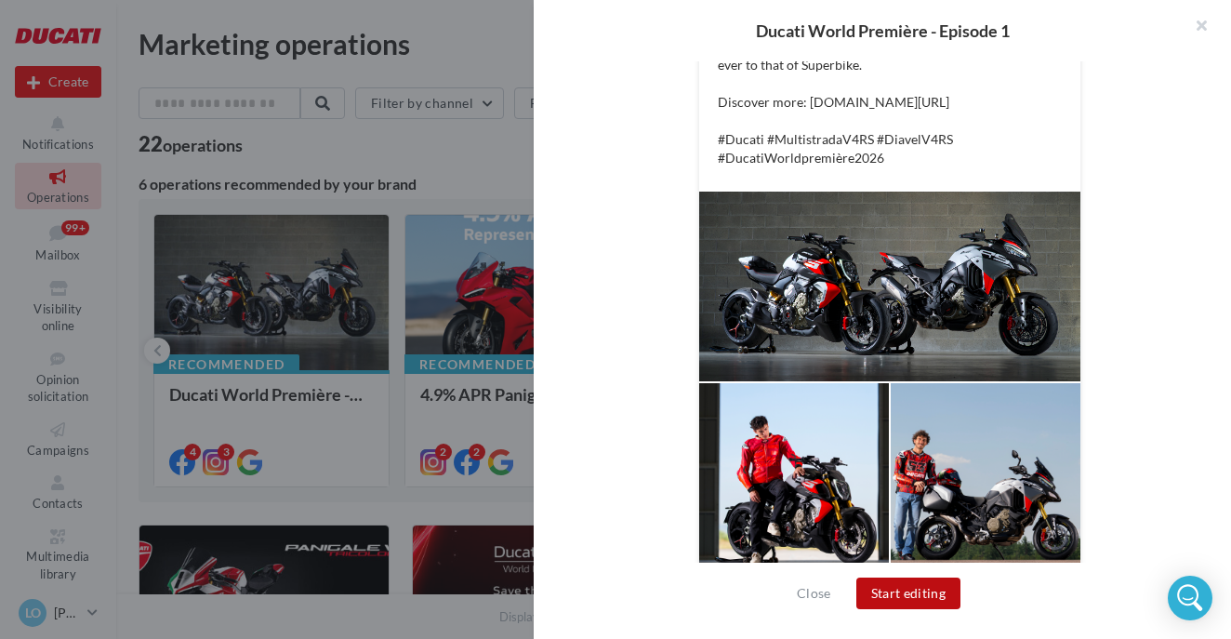
click at [932, 596] on button "Start editing" at bounding box center [908, 593] width 105 height 32
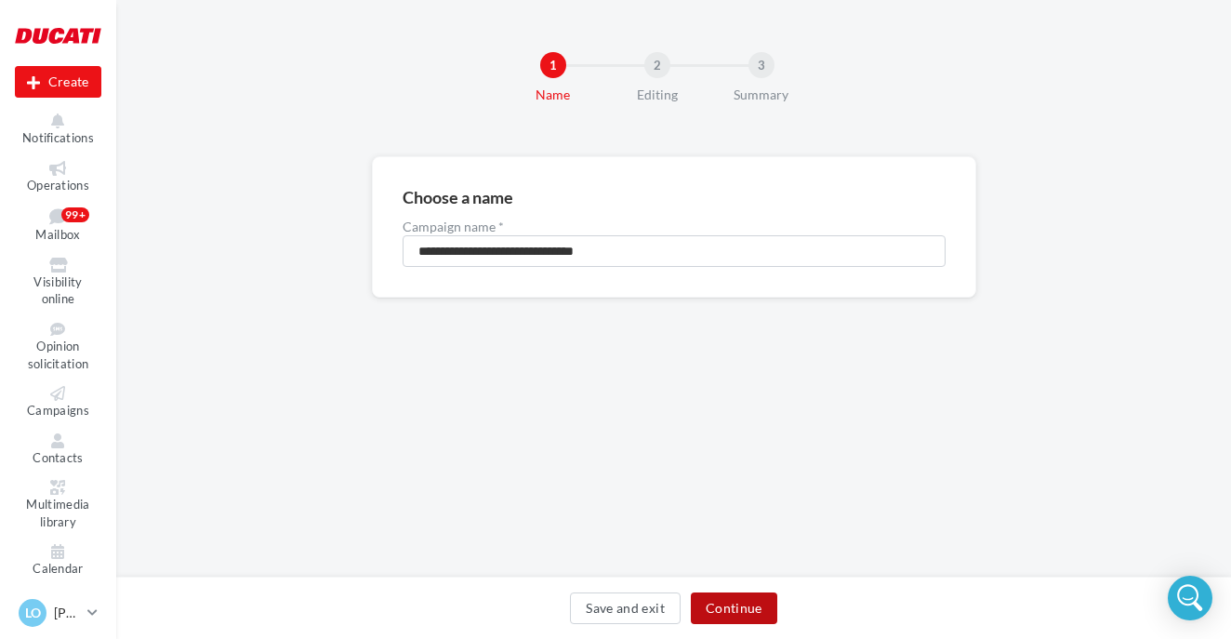
click at [742, 604] on button "Continue" at bounding box center [734, 608] width 86 height 32
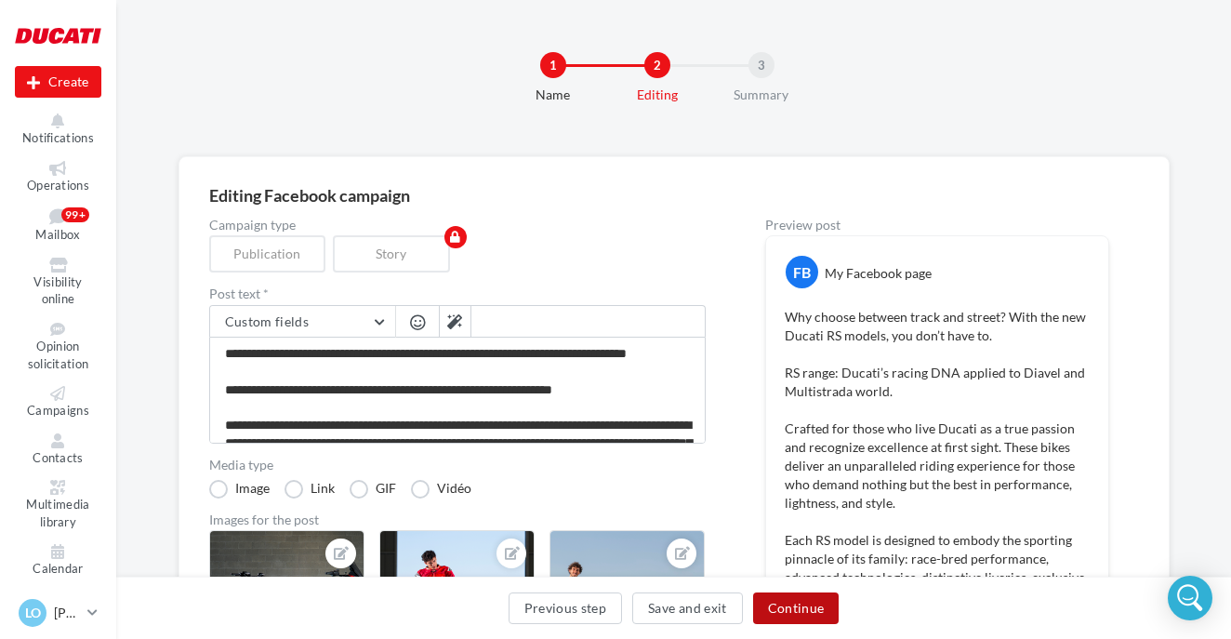
click at [772, 612] on button "Continue" at bounding box center [796, 608] width 86 height 32
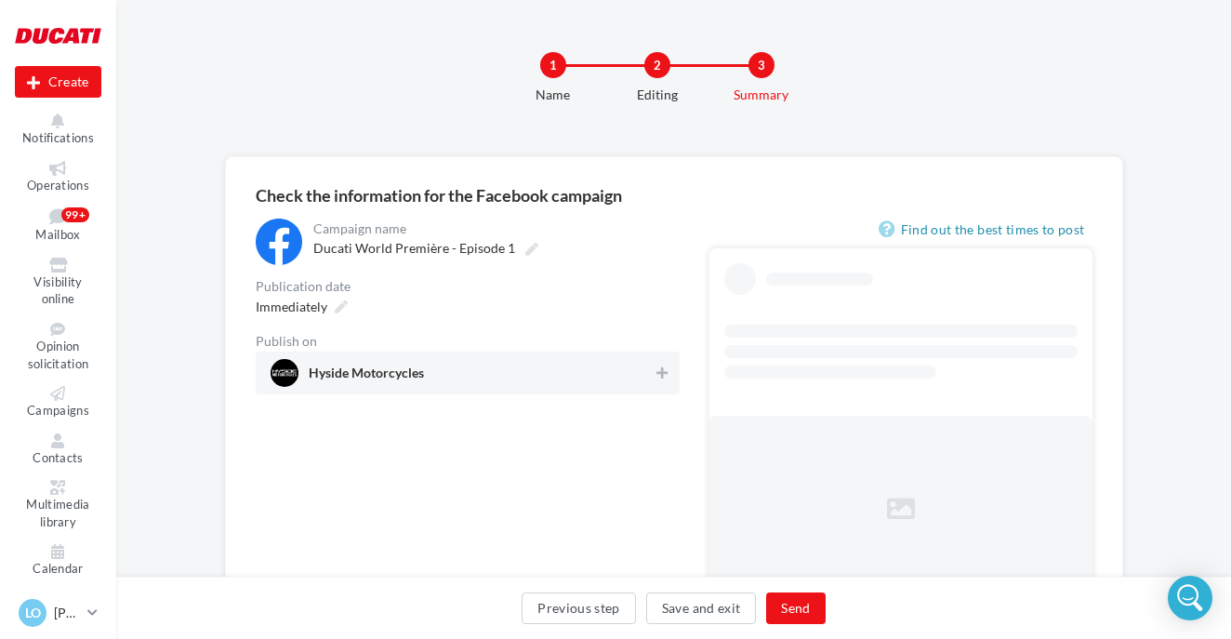
click at [652, 354] on div "Hyside Motorcycles" at bounding box center [468, 372] width 424 height 43
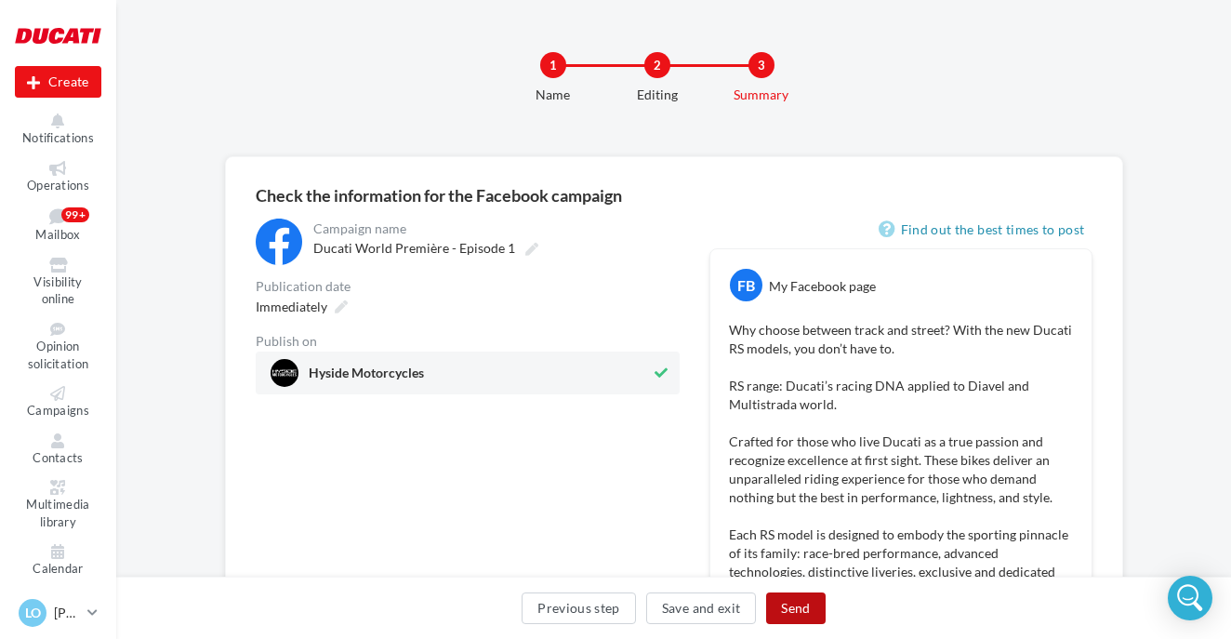
click at [809, 608] on button "Send" at bounding box center [795, 608] width 59 height 32
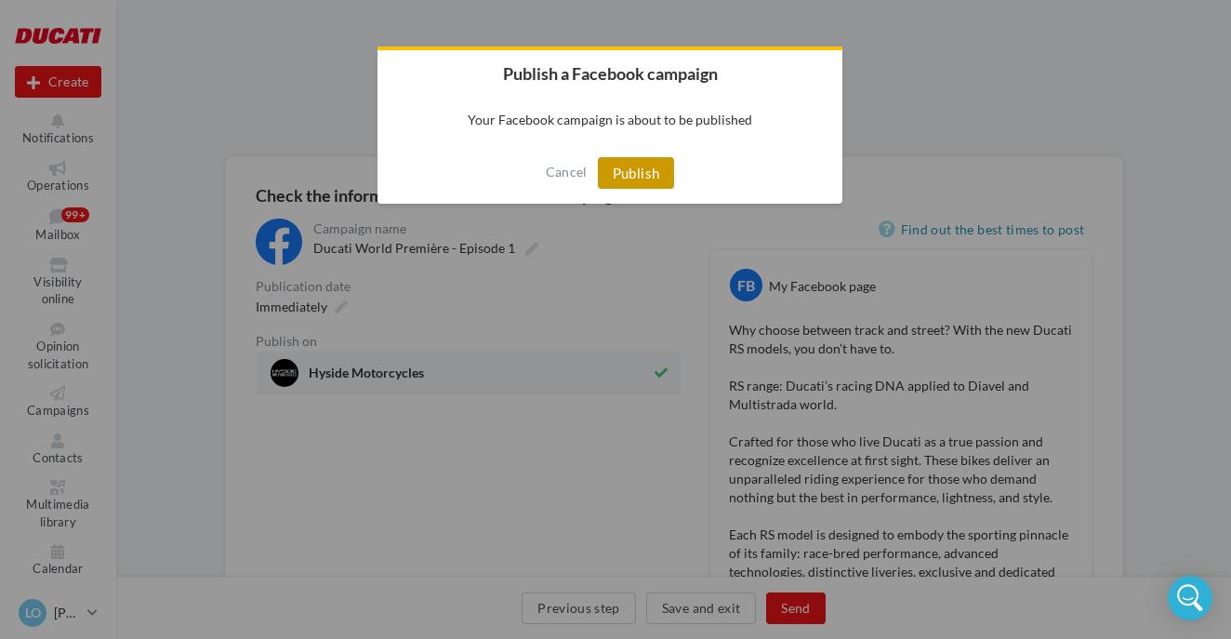
click at [644, 171] on button "Publish" at bounding box center [636, 173] width 77 height 32
